Goal: Transaction & Acquisition: Purchase product/service

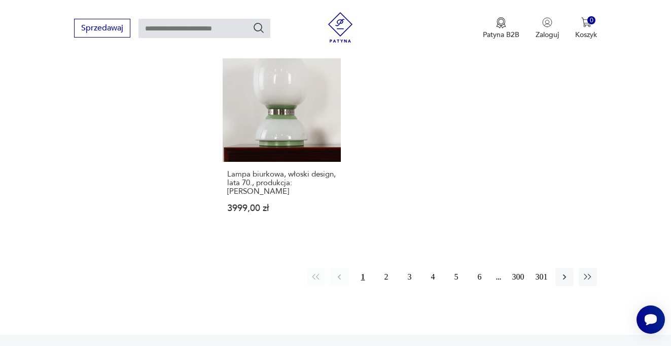
scroll to position [1445, 0]
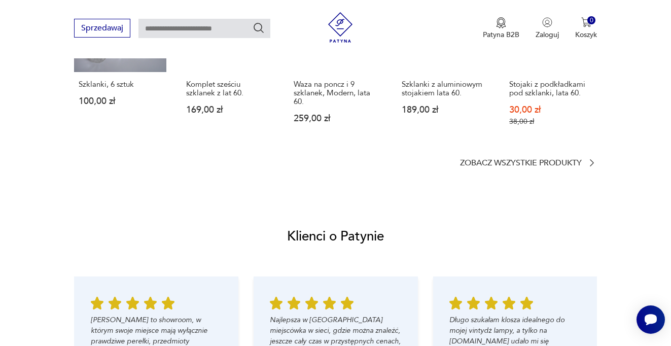
scroll to position [885, 0]
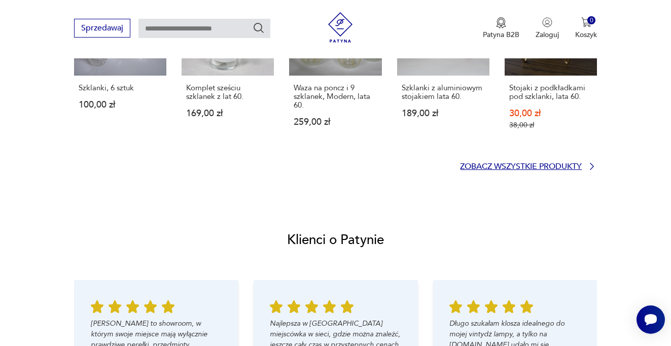
click at [531, 165] on p "Zobacz wszystkie produkty" at bounding box center [521, 166] width 122 height 7
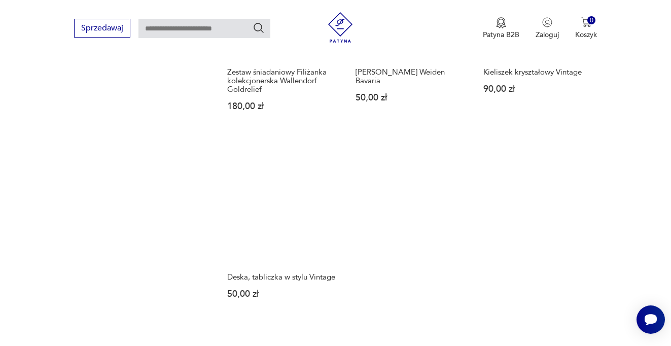
scroll to position [1287, 0]
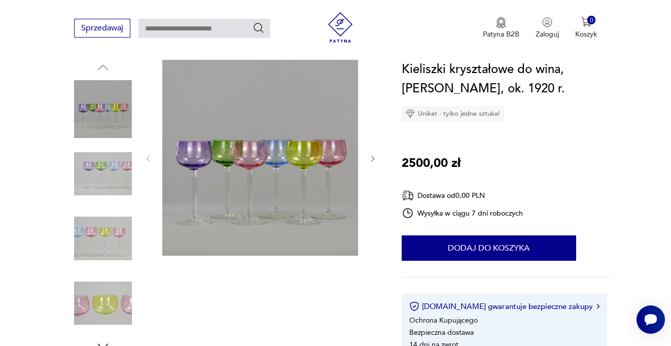
scroll to position [136, 0]
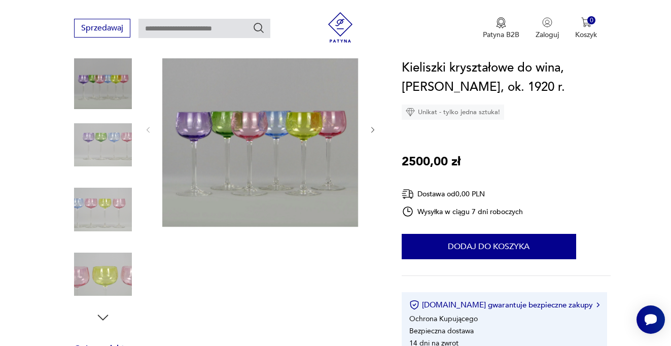
click at [375, 128] on icon "button" at bounding box center [373, 130] width 9 height 9
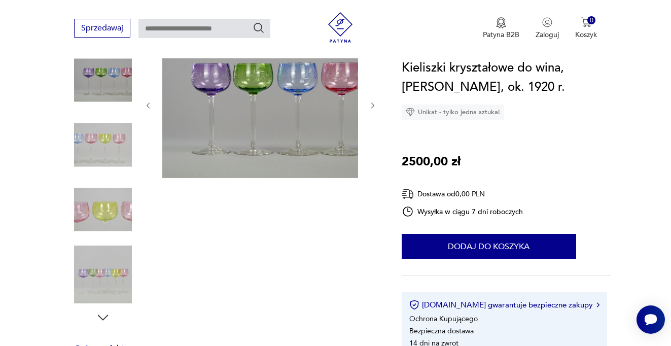
click at [375, 128] on div at bounding box center [260, 105] width 233 height 149
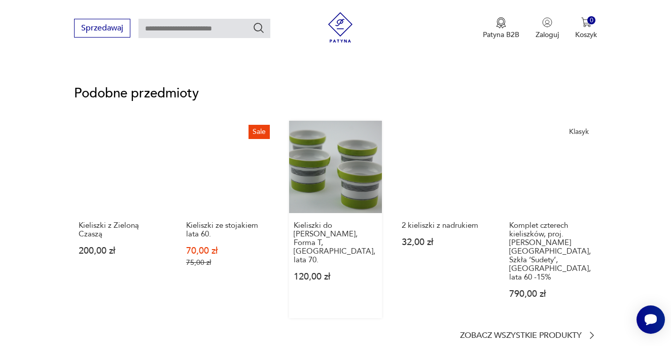
scroll to position [692, 0]
